Goal: Communication & Community: Share content

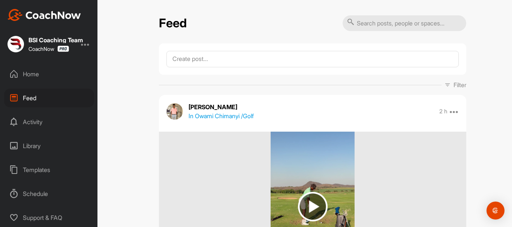
click at [33, 75] on div "Home" at bounding box center [49, 74] width 90 height 19
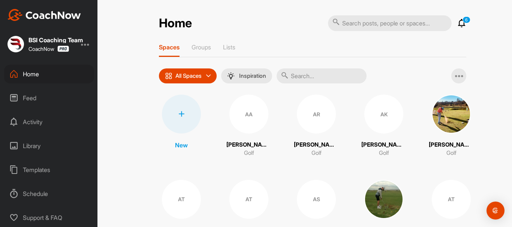
click at [329, 75] on input "text" at bounding box center [321, 76] width 90 height 15
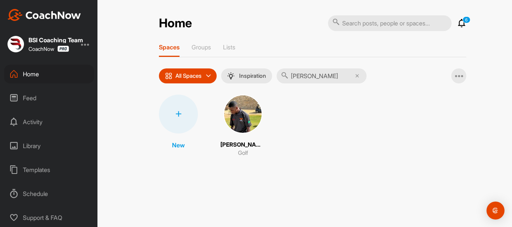
type input "[PERSON_NAME]"
click at [240, 107] on img at bounding box center [242, 114] width 39 height 39
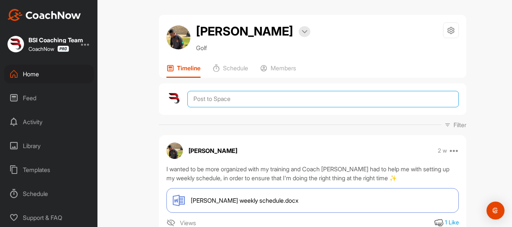
click at [228, 102] on textarea at bounding box center [322, 99] width 271 height 16
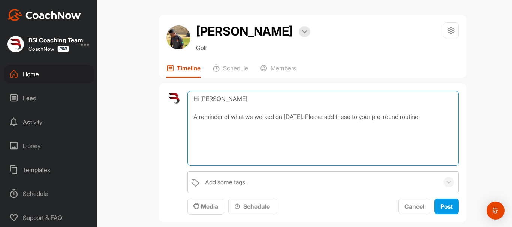
click at [406, 118] on textarea "Hi [PERSON_NAME] A reminder of what we worked on [DATE]. Please add these to yo…" at bounding box center [322, 128] width 271 height 75
click at [218, 129] on textarea "Hi [PERSON_NAME] A reminder of what we worked on [DATE]. Please add these to yo…" at bounding box center [322, 128] width 271 height 75
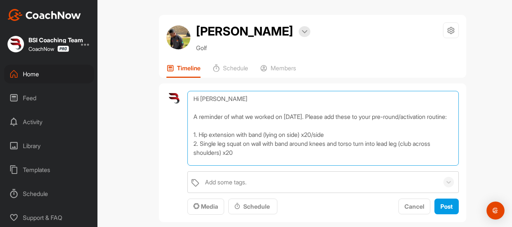
scroll to position [18, 0]
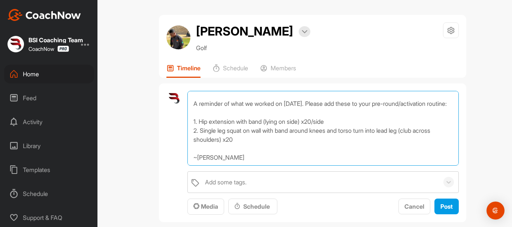
click at [265, 125] on textarea "Hi [PERSON_NAME] A reminder of what we worked on [DATE]. Please add these to yo…" at bounding box center [322, 128] width 271 height 75
type textarea "Hi [PERSON_NAME] A reminder of what we worked on [DATE]. Please add these to yo…"
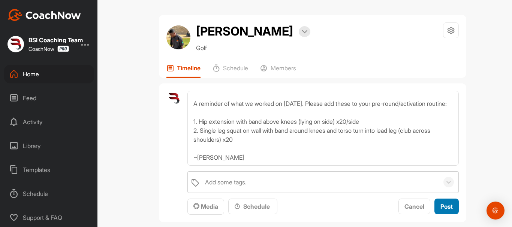
click at [440, 206] on span "Post" at bounding box center [446, 206] width 12 height 7
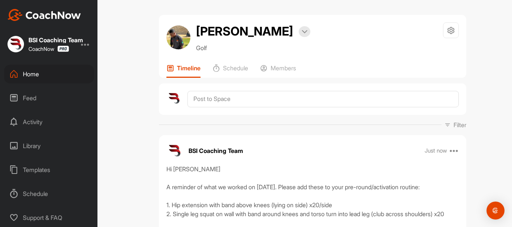
scroll to position [75, 0]
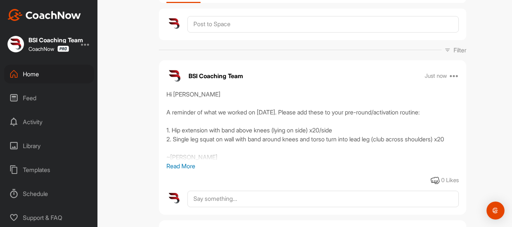
click at [36, 75] on div "Home" at bounding box center [49, 74] width 90 height 19
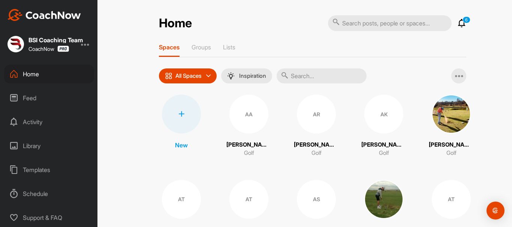
click at [337, 75] on input "text" at bounding box center [321, 76] width 90 height 15
type input "[PERSON_NAME]"
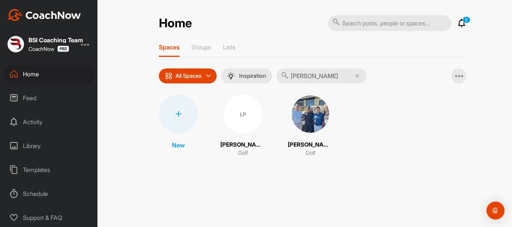
click at [291, 120] on img at bounding box center [310, 114] width 39 height 39
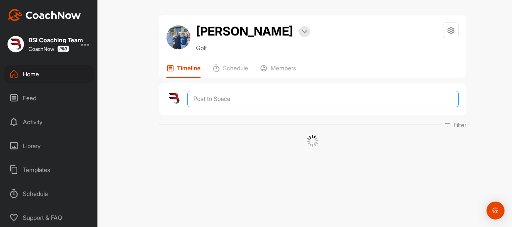
click at [213, 103] on textarea at bounding box center [322, 99] width 271 height 16
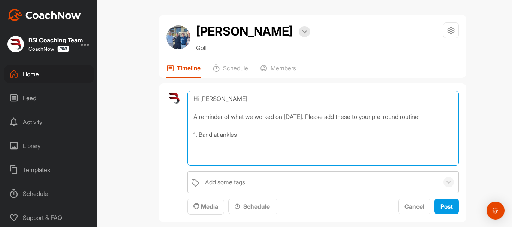
click at [198, 135] on textarea "Hi [PERSON_NAME] A reminder of what we worked on [DATE]. Please add these to yo…" at bounding box center [322, 128] width 271 height 75
click at [325, 133] on textarea "Hi [PERSON_NAME] A reminder of what we worked on [DATE]. Please add these to yo…" at bounding box center [322, 128] width 271 height 75
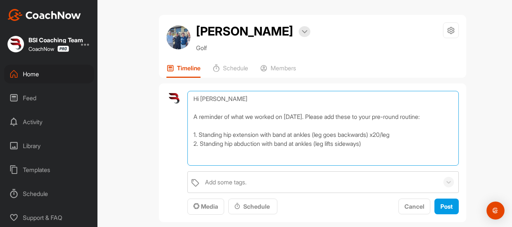
click at [343, 137] on textarea "Hi [PERSON_NAME] A reminder of what we worked on [DATE]. Please add these to yo…" at bounding box center [322, 128] width 271 height 75
click at [375, 147] on textarea "Hi [PERSON_NAME] A reminder of what we worked on [DATE]. Please add these to yo…" at bounding box center [322, 128] width 271 height 75
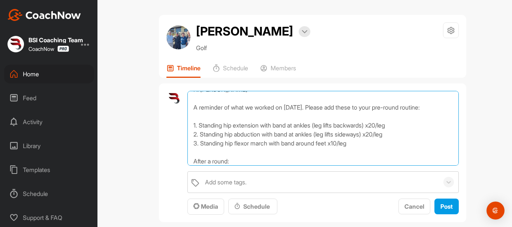
scroll to position [18, 0]
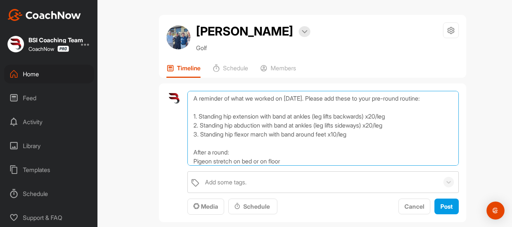
click at [233, 161] on textarea "Hi [PERSON_NAME] A reminder of what we worked on [DATE]. Please add these to yo…" at bounding box center [322, 128] width 271 height 75
click at [190, 160] on textarea "Hi [PERSON_NAME] A reminder of what we worked on [DATE]. Please add these to yo…" at bounding box center [322, 128] width 271 height 75
click at [324, 163] on textarea "Hi [PERSON_NAME] A reminder of what we worked on [DATE]. Please add these to yo…" at bounding box center [322, 128] width 271 height 75
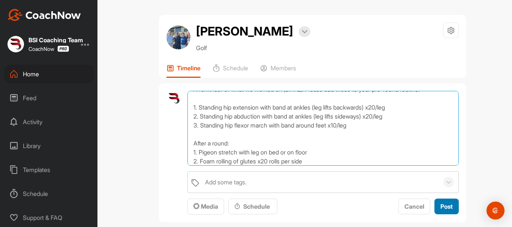
type textarea "Hi [PERSON_NAME] A reminder of what we worked on [DATE]. Please add these to yo…"
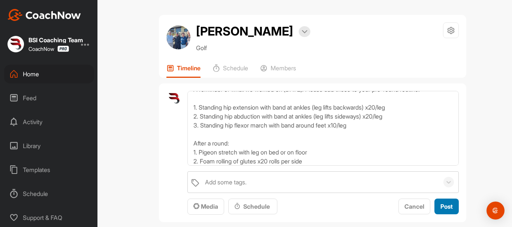
click at [440, 203] on span "Post" at bounding box center [446, 206] width 12 height 7
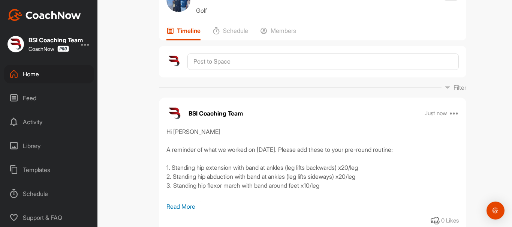
scroll to position [75, 0]
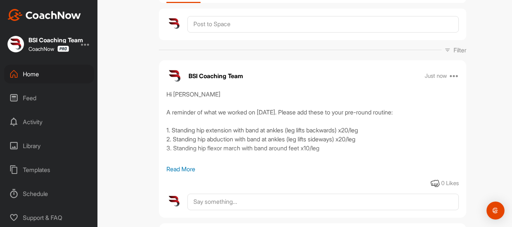
click at [186, 168] on p "Read More" at bounding box center [312, 169] width 292 height 9
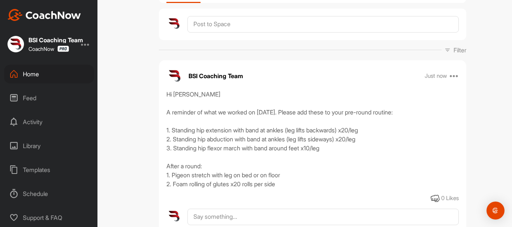
click at [28, 95] on div "Feed" at bounding box center [49, 98] width 90 height 19
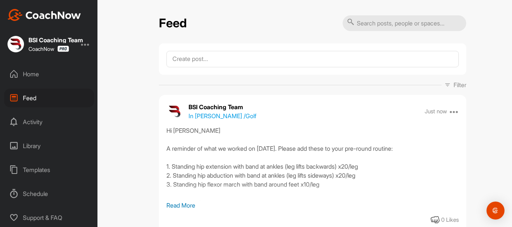
click at [33, 120] on div "Activity" at bounding box center [49, 122] width 90 height 19
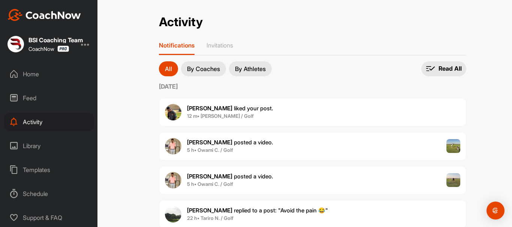
scroll to position [37, 0]
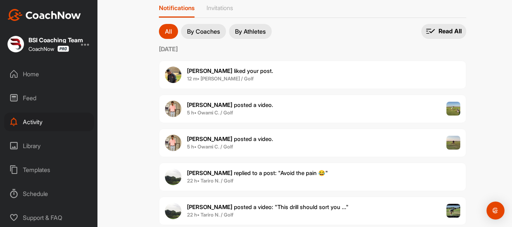
click at [31, 72] on div "Home" at bounding box center [49, 74] width 90 height 19
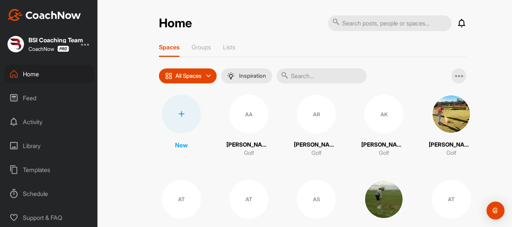
click at [30, 100] on div "Feed" at bounding box center [49, 98] width 90 height 19
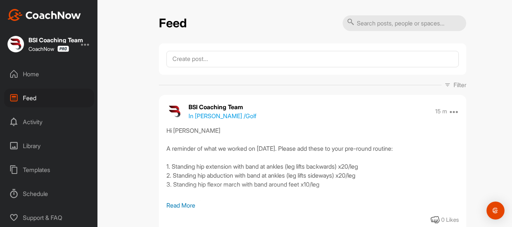
click at [31, 120] on div "Activity" at bounding box center [49, 122] width 90 height 19
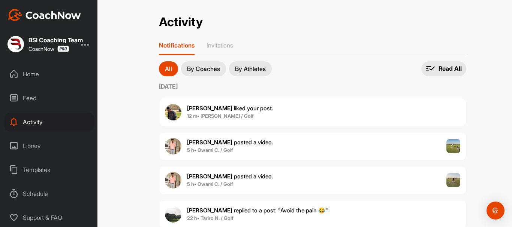
click at [313, 210] on span "[PERSON_NAME] replied to a post : "Avoid the pain 😂"" at bounding box center [257, 210] width 141 height 7
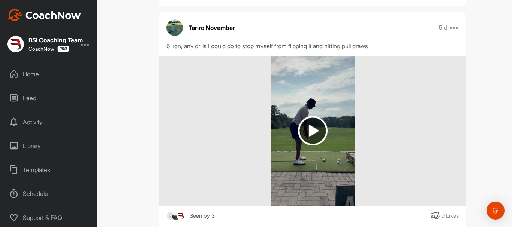
scroll to position [16, 0]
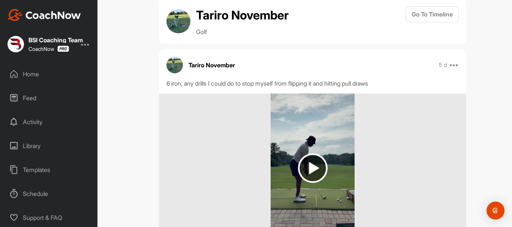
click at [33, 97] on div "Feed" at bounding box center [49, 98] width 90 height 19
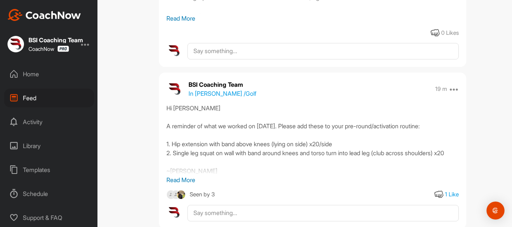
scroll to position [225, 0]
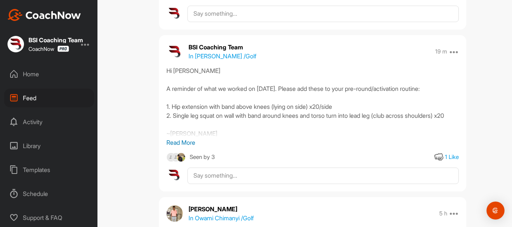
click at [206, 157] on div "Seen by 3" at bounding box center [202, 157] width 25 height 9
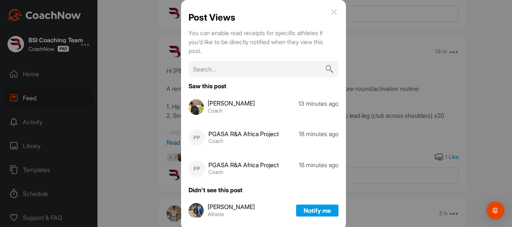
click at [329, 12] on img at bounding box center [333, 11] width 9 height 9
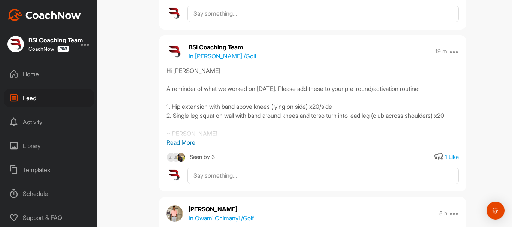
click at [180, 145] on p "Read More" at bounding box center [312, 142] width 292 height 9
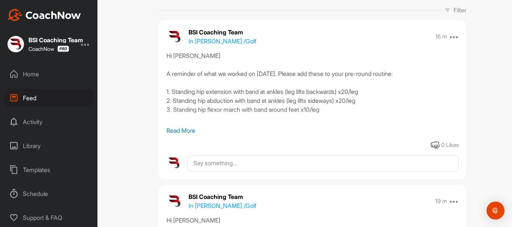
scroll to position [0, 0]
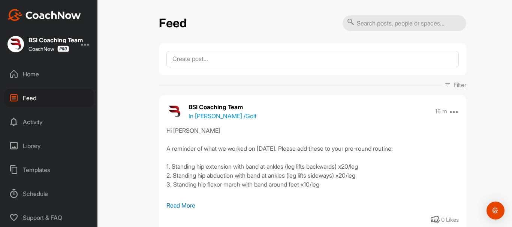
click at [185, 206] on p "Read More" at bounding box center [312, 205] width 292 height 9
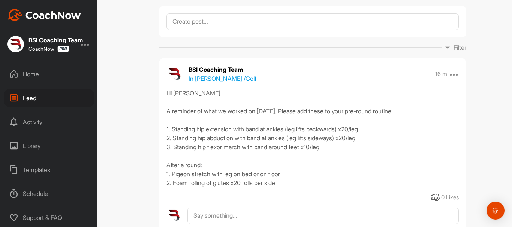
scroll to position [75, 0]
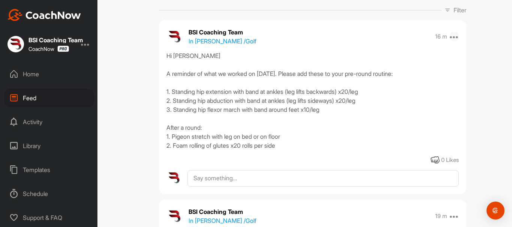
click at [450, 37] on icon at bounding box center [453, 36] width 9 height 9
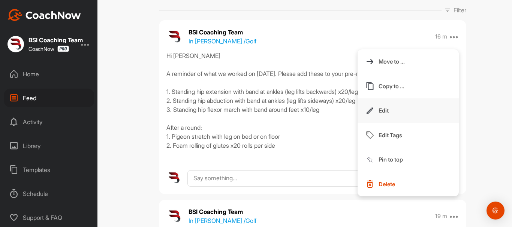
click at [378, 112] on p "Edit" at bounding box center [383, 111] width 10 height 8
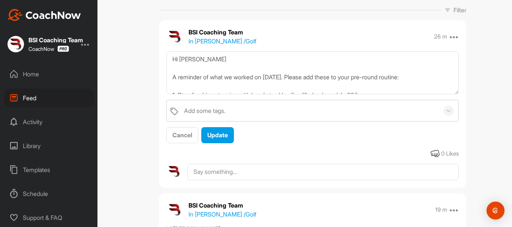
scroll to position [63, 0]
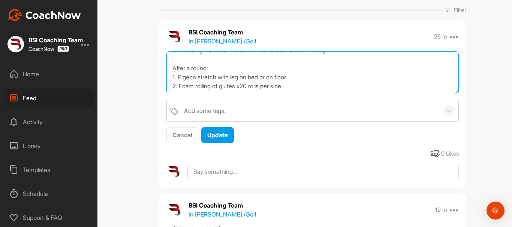
click at [297, 78] on textarea "Hi [PERSON_NAME] A reminder of what we worked on [DATE]. Please add these to yo…" at bounding box center [312, 72] width 292 height 43
type textarea "Hi [PERSON_NAME] A reminder of what we worked on [DATE]. Please add these to yo…"
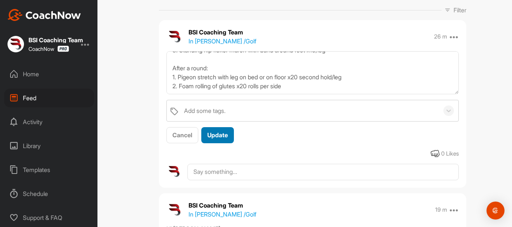
click at [222, 132] on span "Update" at bounding box center [217, 134] width 21 height 7
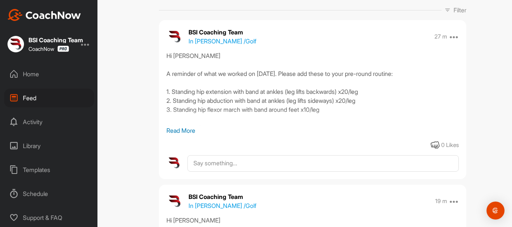
click at [187, 128] on p "Read More" at bounding box center [312, 130] width 292 height 9
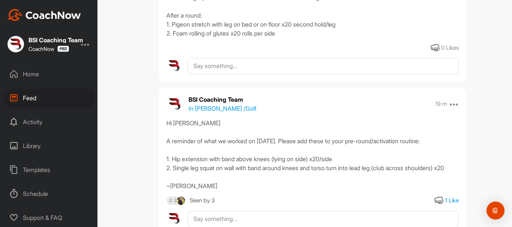
scroll to position [0, 0]
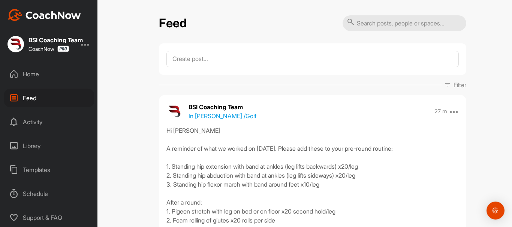
click at [125, 33] on div "Feed Filter Media Type Images Videos Notes Audio Documents Author AK [PERSON_NA…" at bounding box center [312, 113] width 398 height 227
drag, startPoint x: 110, startPoint y: 118, endPoint x: 111, endPoint y: 109, distance: 8.6
click at [109, 115] on div "BSI Coaching Team CoachNow Home Feed Activity Library Templates Schedule Suppor…" at bounding box center [56, 113] width 113 height 227
